Goal: Transaction & Acquisition: Book appointment/travel/reservation

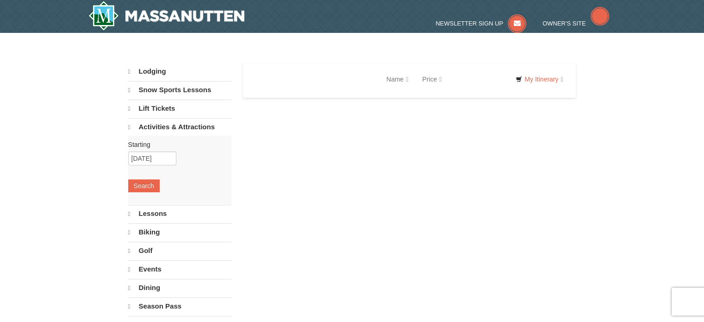
select select "9"
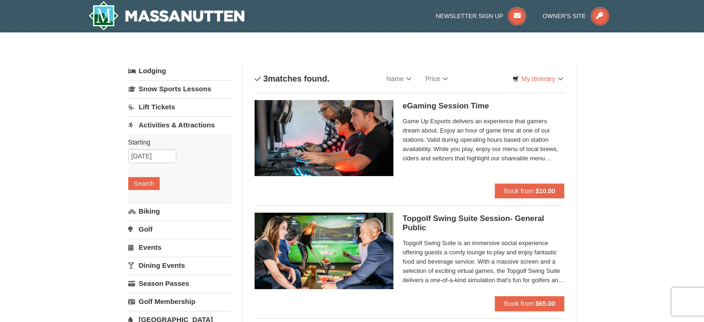
click at [153, 230] on link "Golf" at bounding box center [179, 228] width 103 height 17
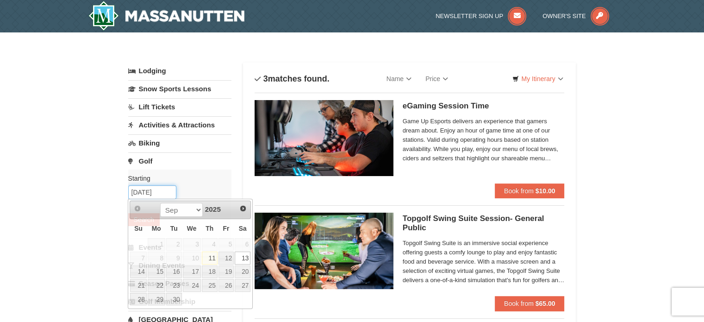
click at [149, 191] on input "09/13/2025" at bounding box center [152, 192] width 48 height 14
click at [159, 270] on link "15" at bounding box center [157, 271] width 18 height 13
type input "[DATE]"
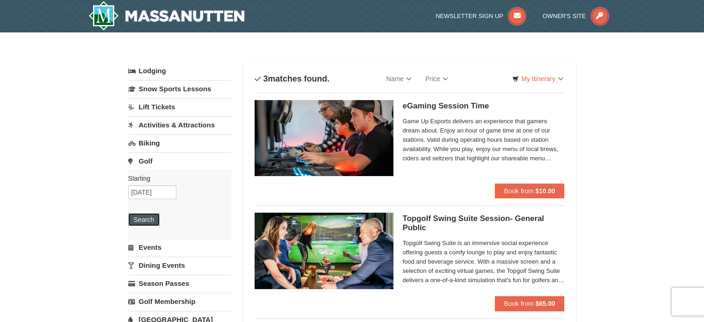
click at [145, 221] on button "Search" at bounding box center [143, 219] width 31 height 13
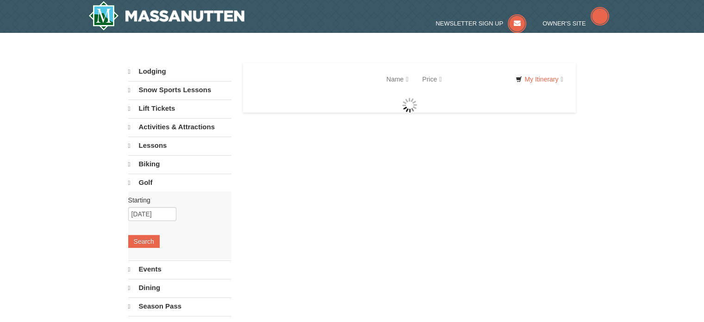
select select "9"
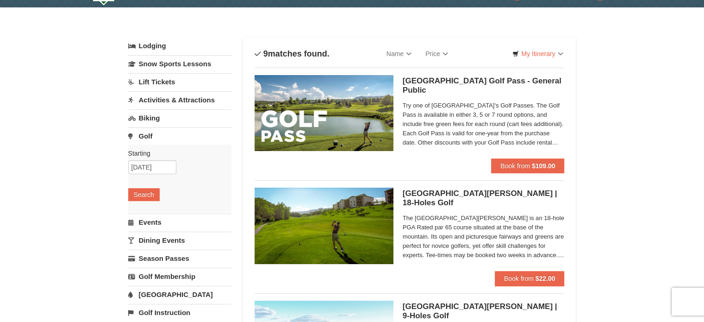
scroll to position [46, 0]
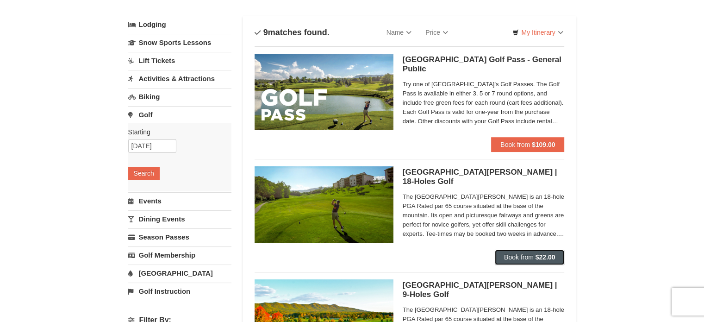
click at [530, 257] on span "Book from" at bounding box center [519, 256] width 30 height 7
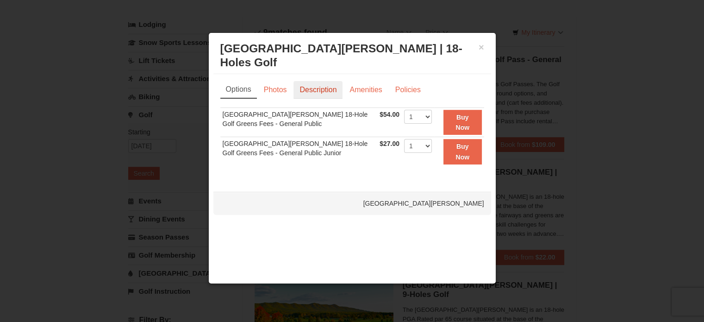
click at [308, 90] on link "Description" at bounding box center [317, 90] width 49 height 18
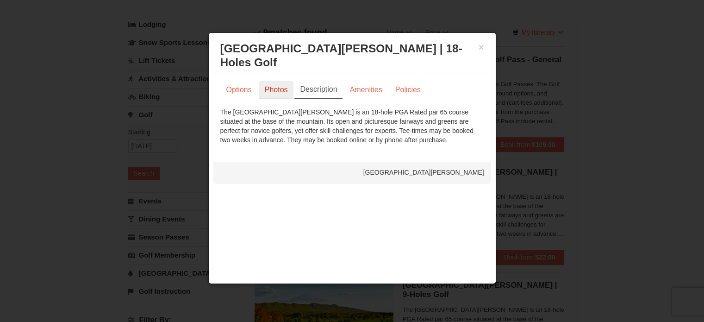
click at [276, 89] on link "Photos" at bounding box center [276, 90] width 35 height 18
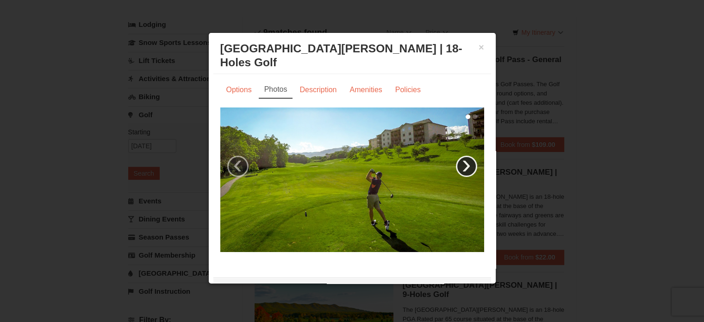
click at [456, 162] on link "›" at bounding box center [466, 166] width 21 height 21
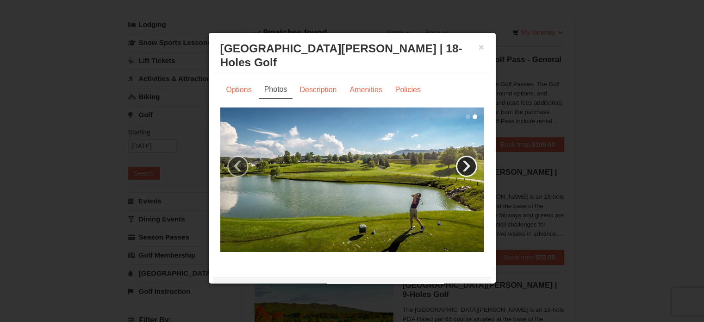
click at [456, 162] on link "›" at bounding box center [466, 166] width 21 height 21
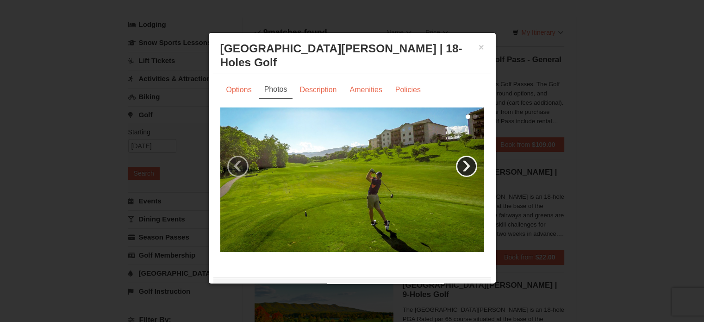
click at [456, 162] on link "›" at bounding box center [466, 166] width 21 height 21
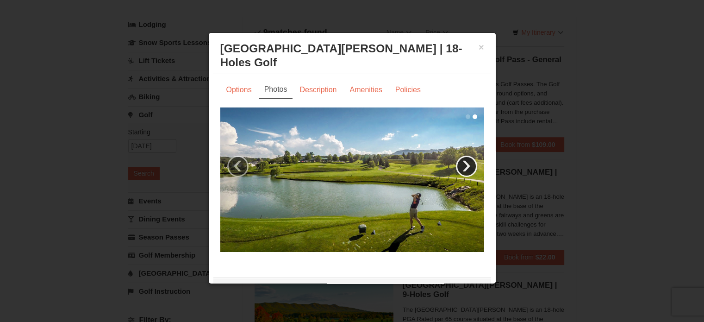
click at [456, 162] on link "›" at bounding box center [466, 166] width 21 height 21
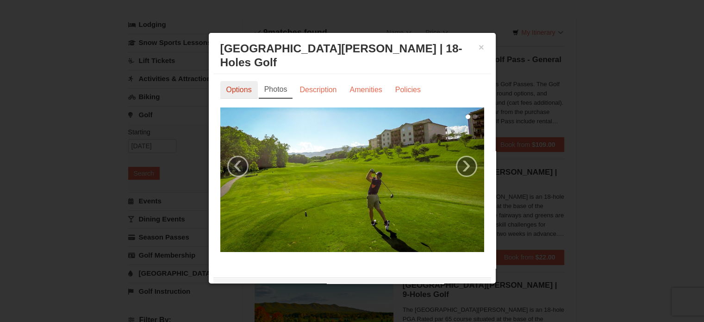
click at [232, 90] on link "Options" at bounding box center [238, 90] width 37 height 18
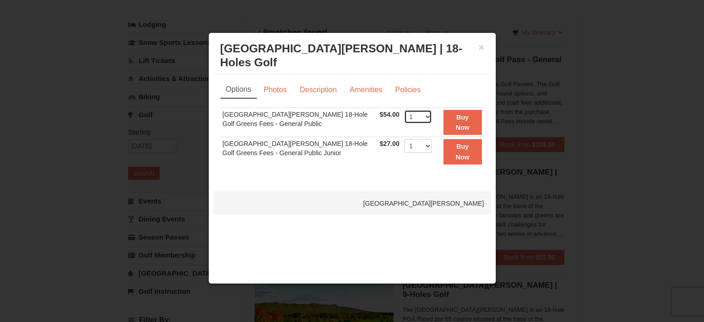
click at [422, 116] on select "1 2 3 4" at bounding box center [418, 117] width 28 height 14
click at [454, 116] on button "Buy Now" at bounding box center [462, 122] width 38 height 25
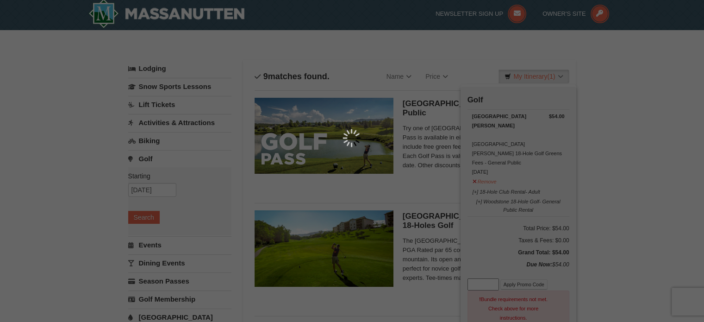
scroll to position [3, 0]
